Goal: Navigation & Orientation: Find specific page/section

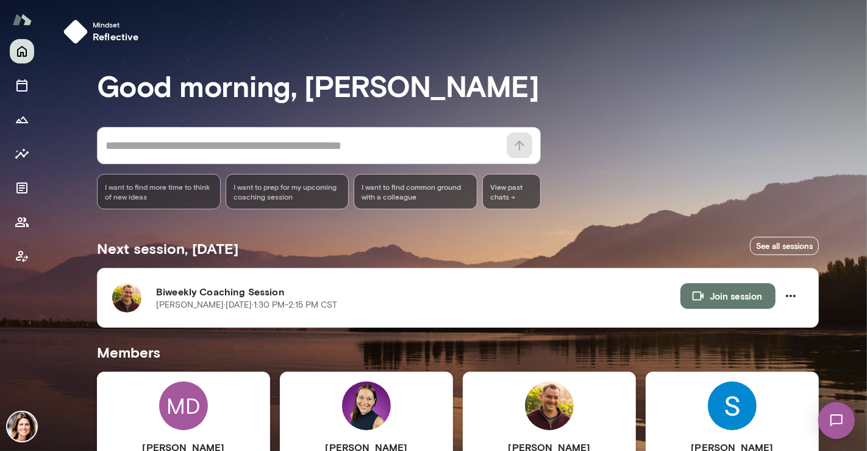
drag, startPoint x: 860, startPoint y: 66, endPoint x: 860, endPoint y: 74, distance: 7.3
click at [860, 74] on div at bounding box center [433, 150] width 867 height 301
drag, startPoint x: 862, startPoint y: 178, endPoint x: 851, endPoint y: 188, distance: 15.1
click at [861, 180] on div at bounding box center [433, 150] width 867 height 301
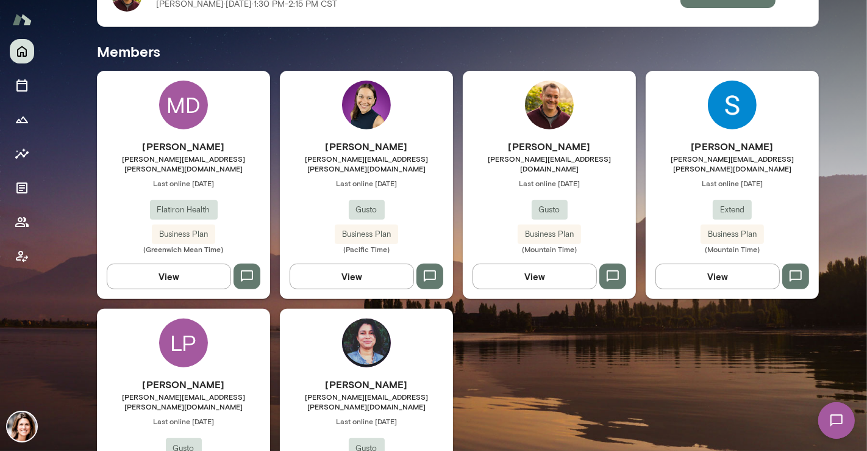
scroll to position [301, 0]
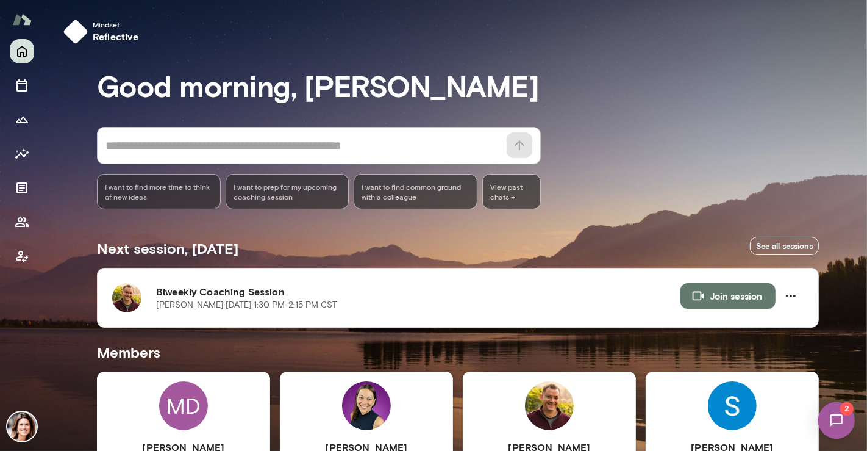
drag, startPoint x: 859, startPoint y: 95, endPoint x: 866, endPoint y: 137, distance: 42.7
click at [866, 137] on div at bounding box center [433, 150] width 867 height 301
drag, startPoint x: 866, startPoint y: 137, endPoint x: 865, endPoint y: 168, distance: 31.2
click at [865, 168] on div at bounding box center [433, 150] width 867 height 301
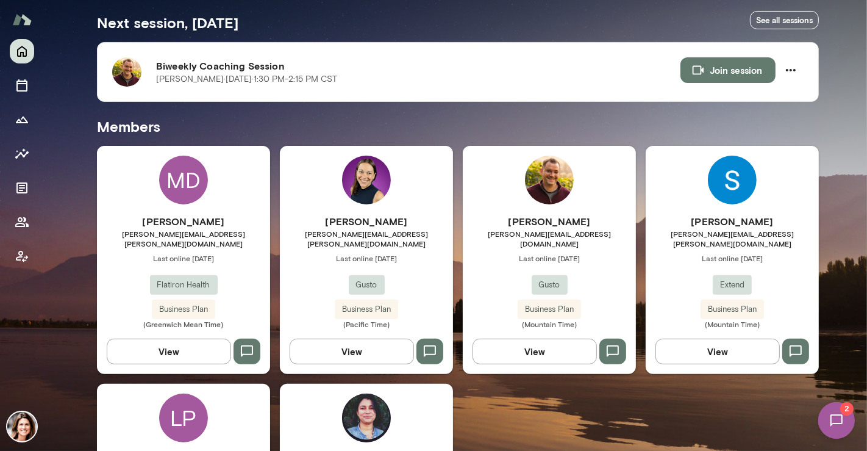
scroll to position [380, 0]
